Goal: Information Seeking & Learning: Learn about a topic

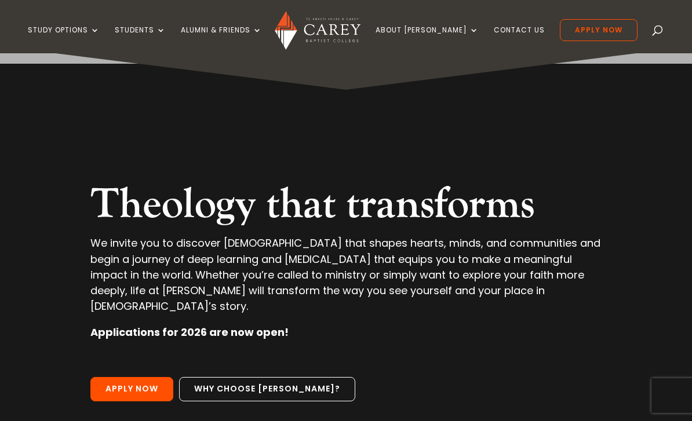
click at [26, 81] on div "Video Player 00:00 00:00 00:11 Use Up/Down Arrow keys to increase or decrease v…" at bounding box center [346, 270] width 692 height 448
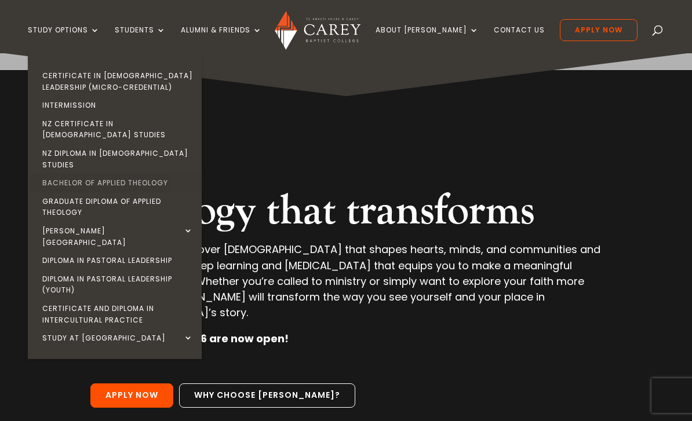
click at [68, 174] on link "Bachelor of Applied Theology" at bounding box center [118, 183] width 174 height 19
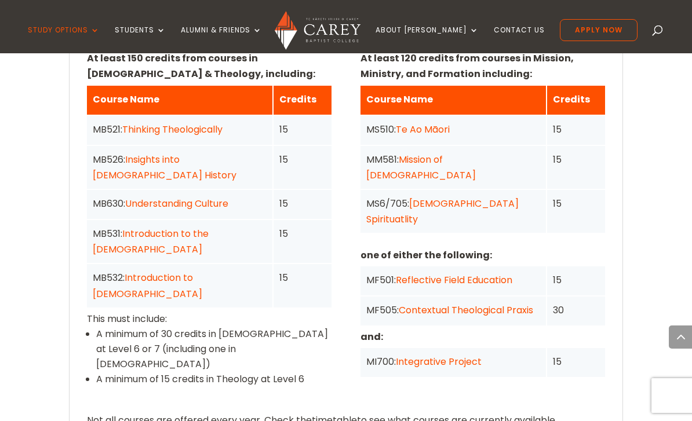
scroll to position [1135, 0]
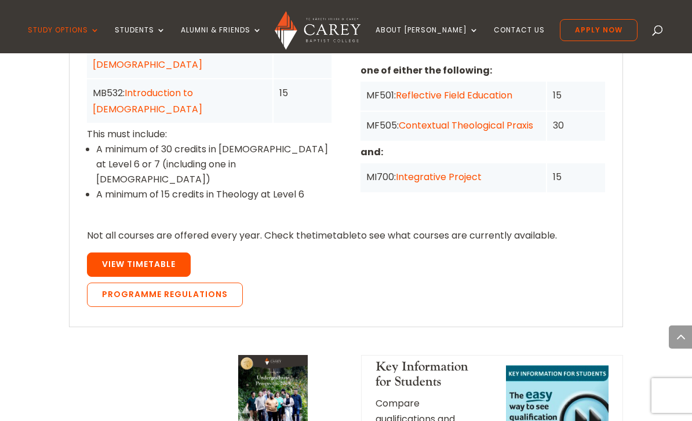
click at [101, 253] on link "View Timetable" at bounding box center [139, 265] width 104 height 24
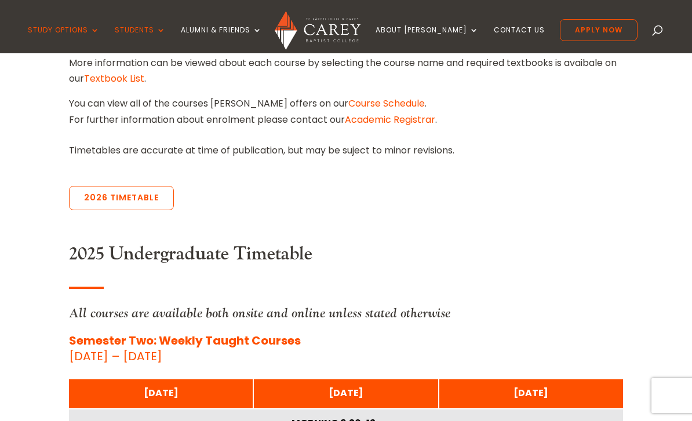
scroll to position [398, 0]
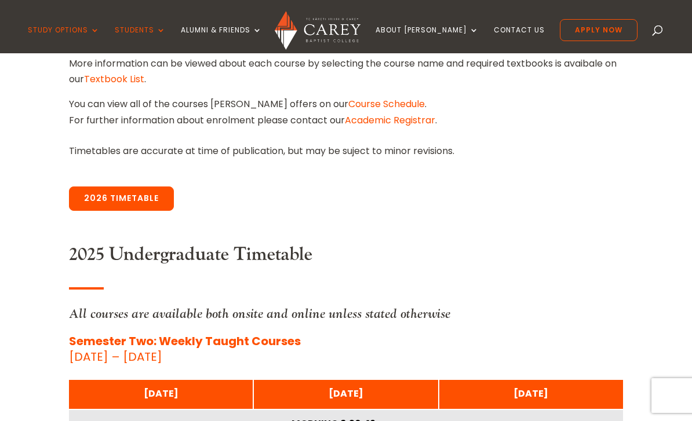
click at [89, 201] on link "2026 Timetable" at bounding box center [121, 199] width 105 height 24
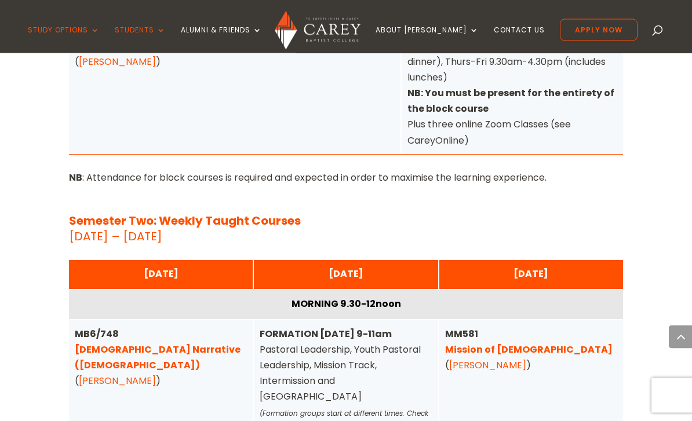
scroll to position [3752, 0]
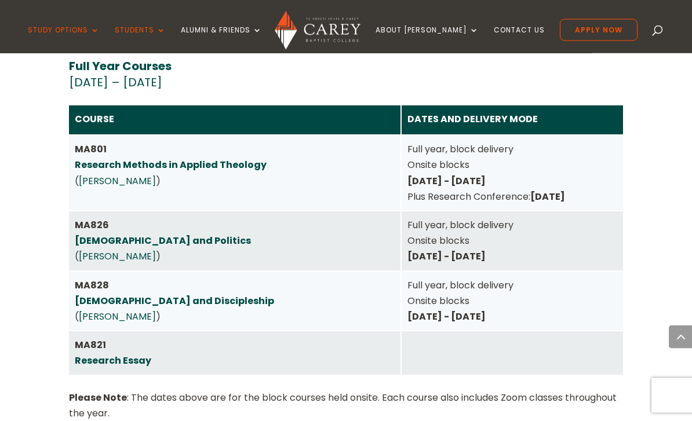
scroll to position [2143, 0]
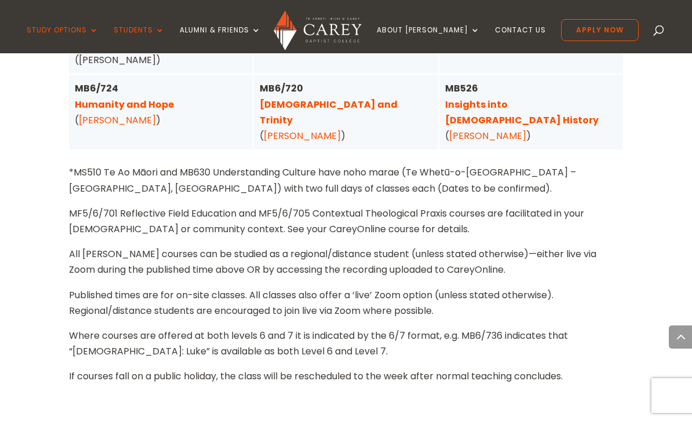
scroll to position [3299, 0]
